Goal: Task Accomplishment & Management: Use online tool/utility

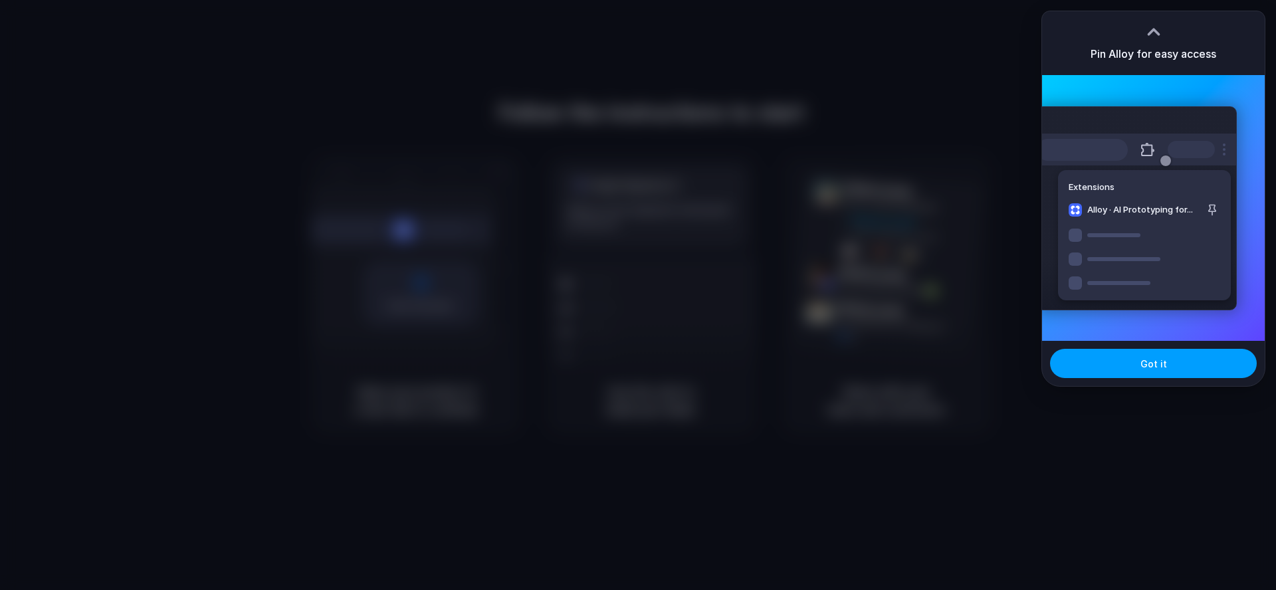
click at [1170, 375] on button "Got it" at bounding box center [1153, 363] width 207 height 29
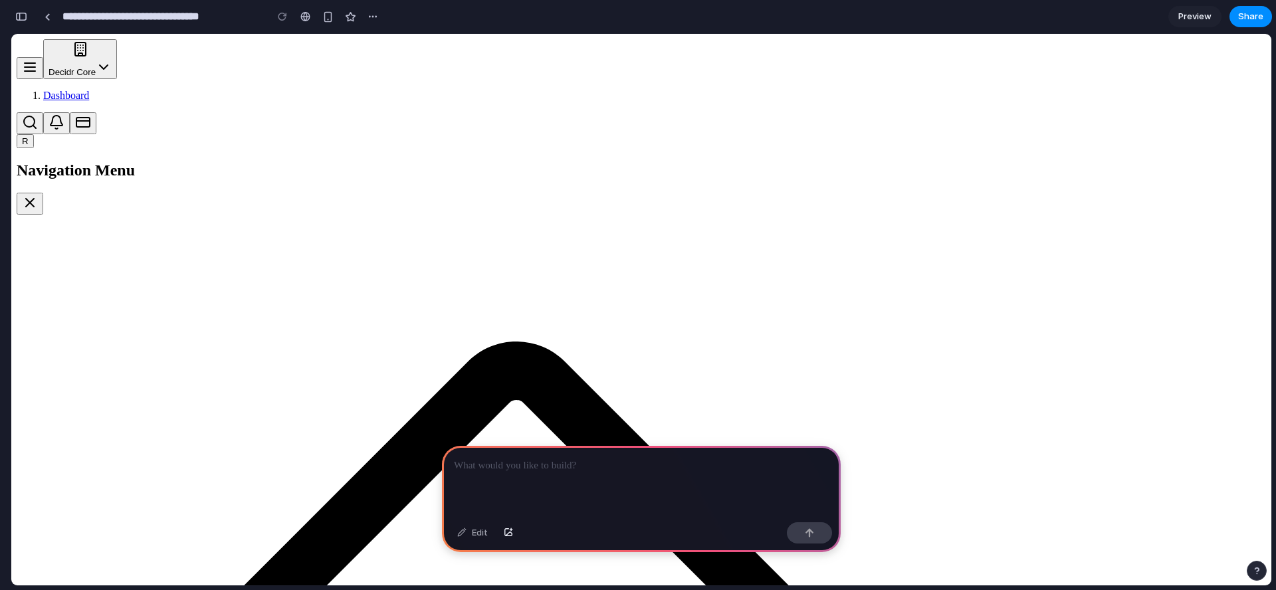
click at [634, 487] on div at bounding box center [641, 481] width 399 height 71
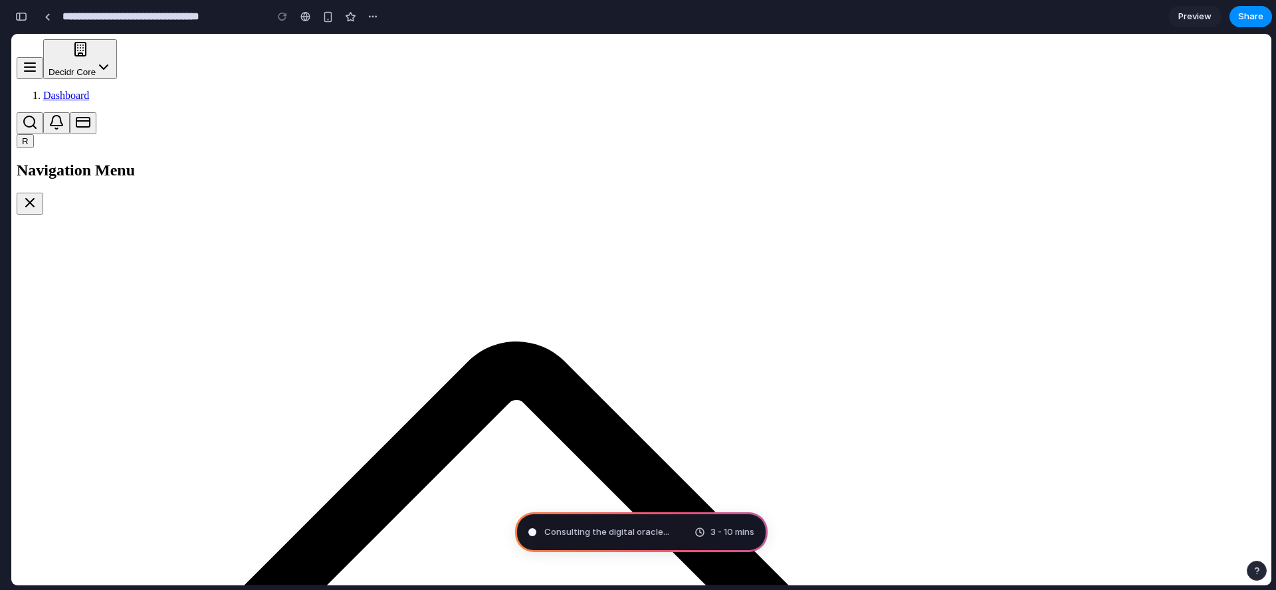
type input "**********"
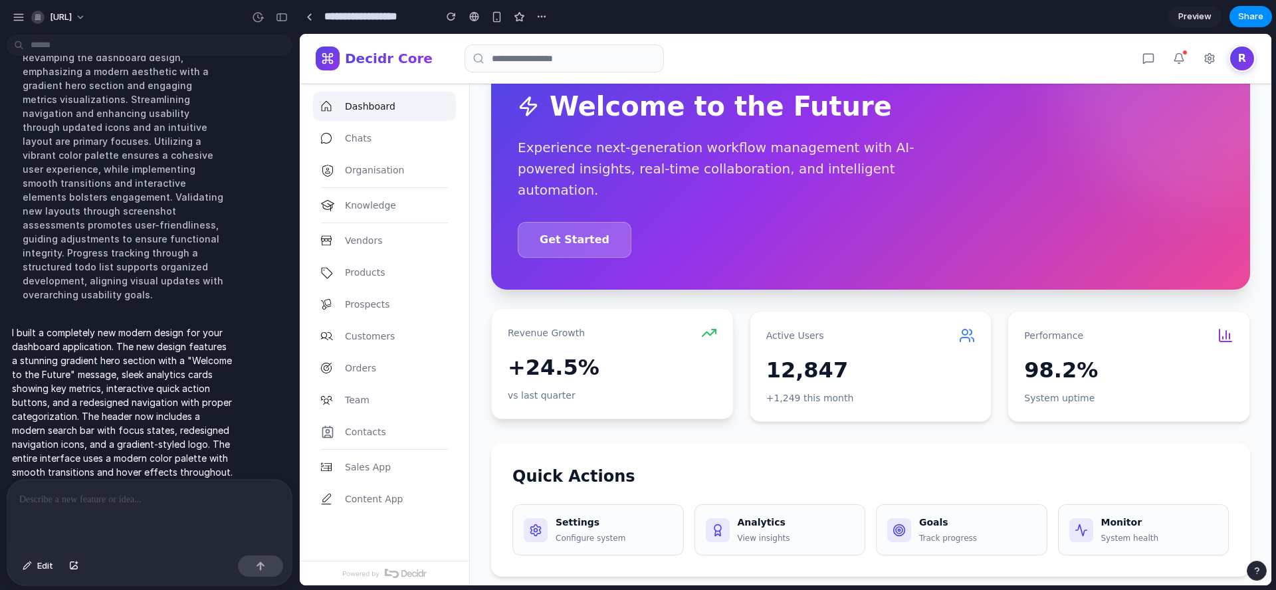
scroll to position [64, 0]
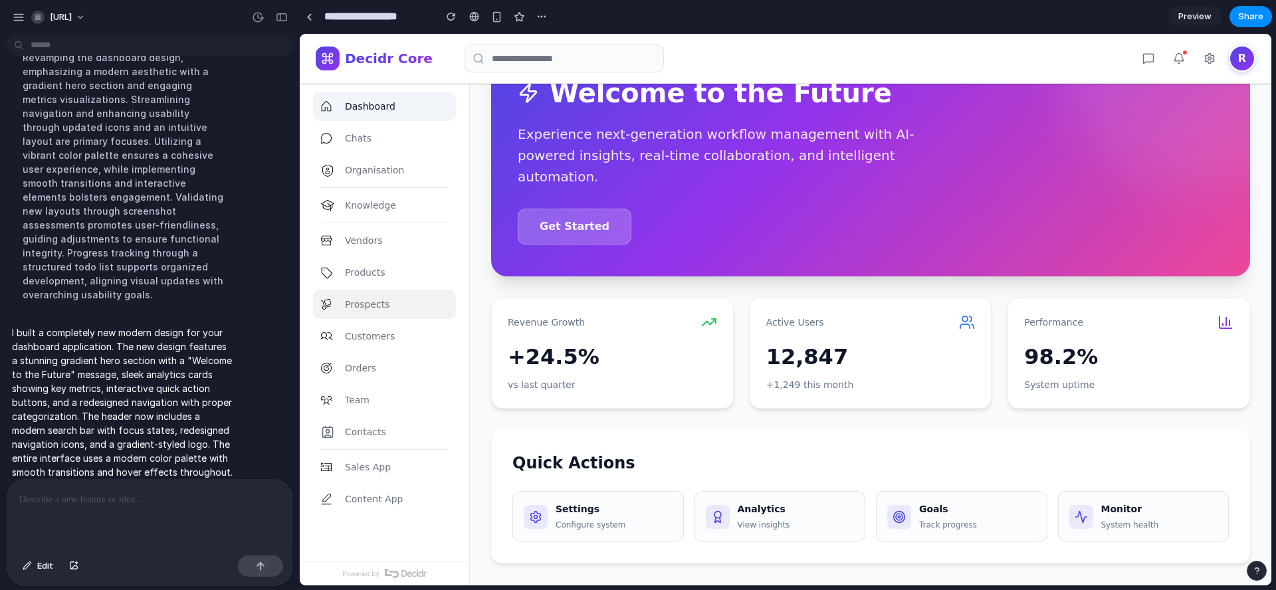
click at [377, 305] on span "Prospects" at bounding box center [367, 304] width 45 height 13
click at [384, 267] on link "Products" at bounding box center [384, 272] width 143 height 29
